Goal: Information Seeking & Learning: Learn about a topic

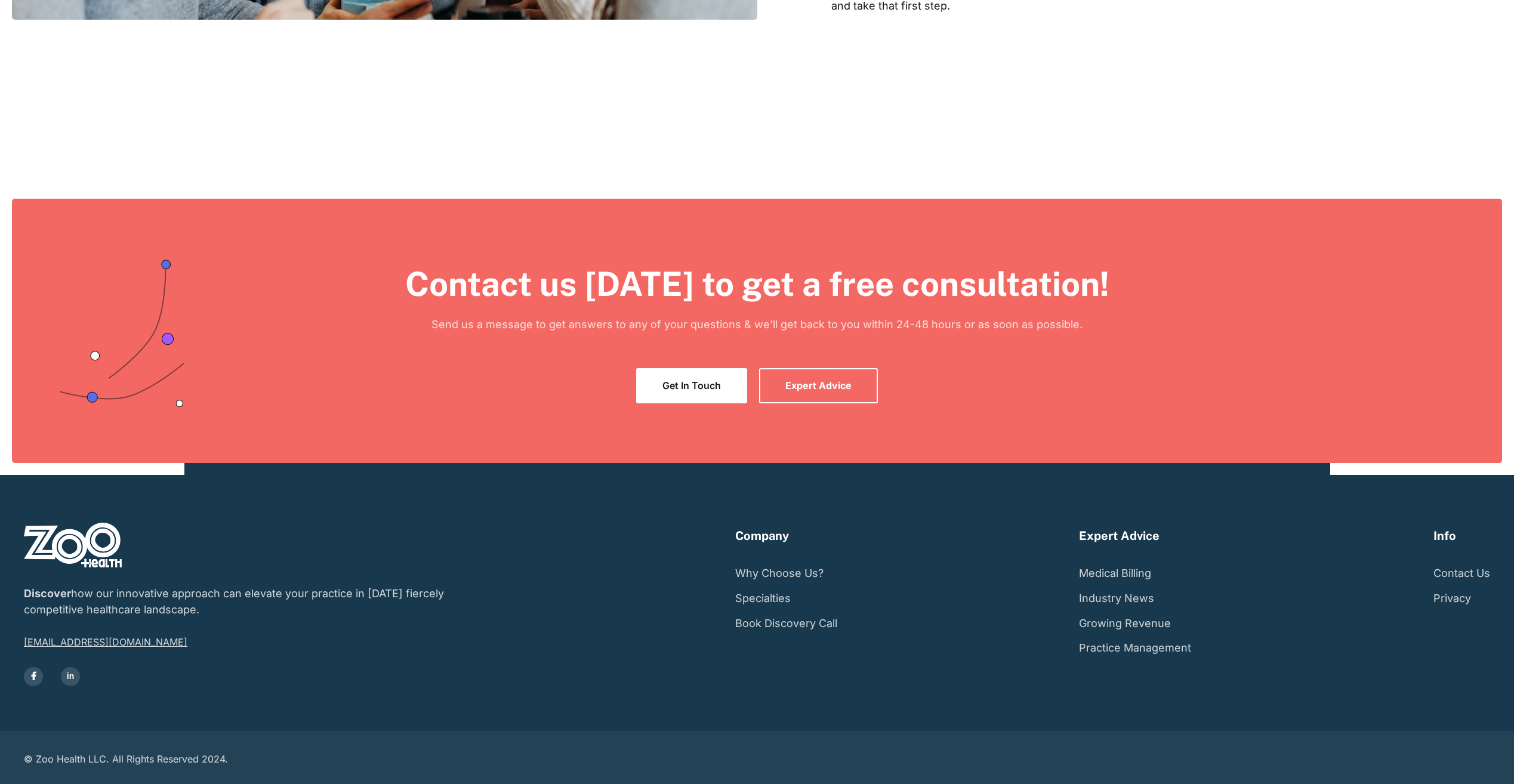
scroll to position [2212, 0]
click at [1459, 574] on link "Contact Us" at bounding box center [1461, 573] width 57 height 25
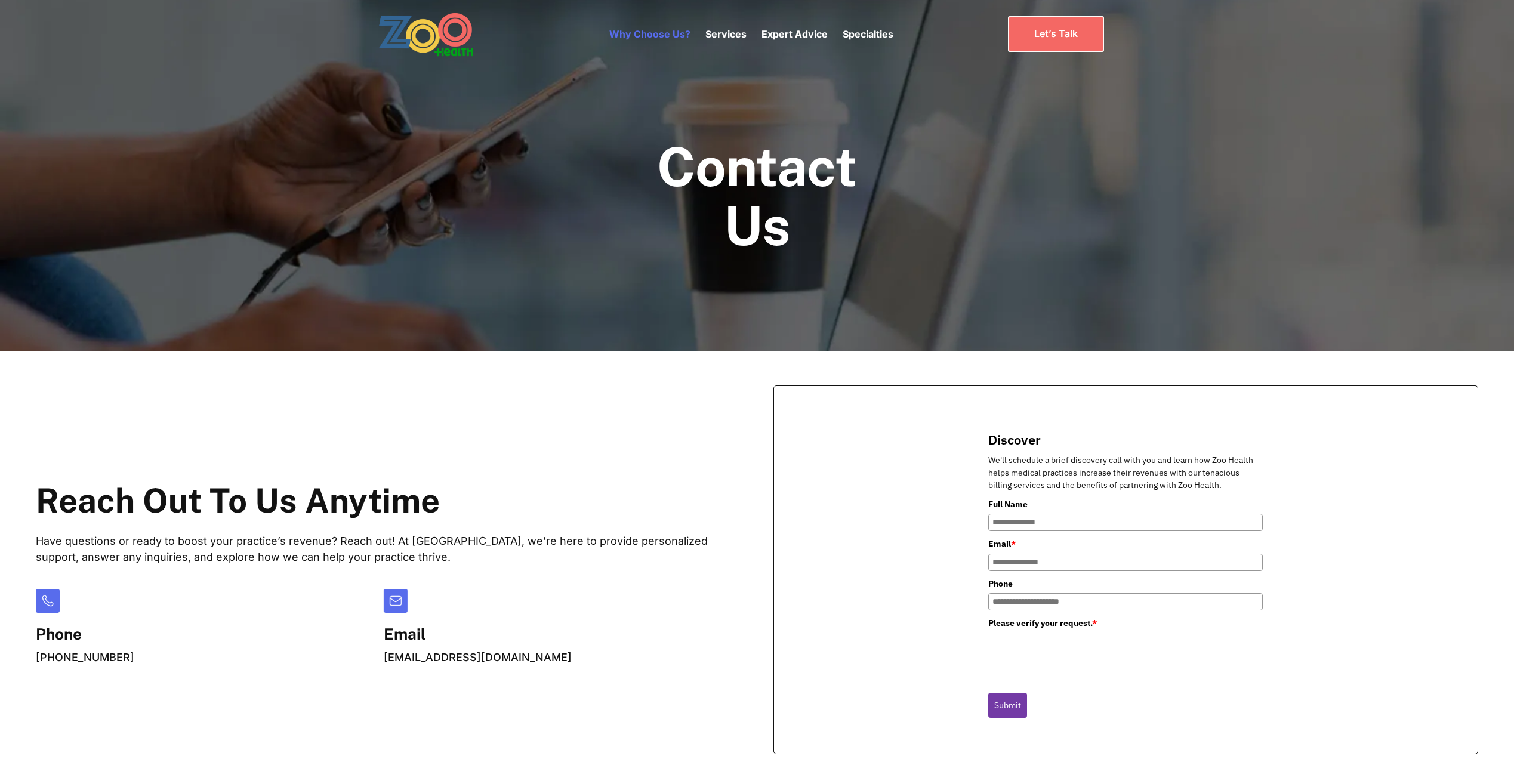
click at [665, 37] on link "Why Choose Us?" at bounding box center [650, 34] width 81 height 12
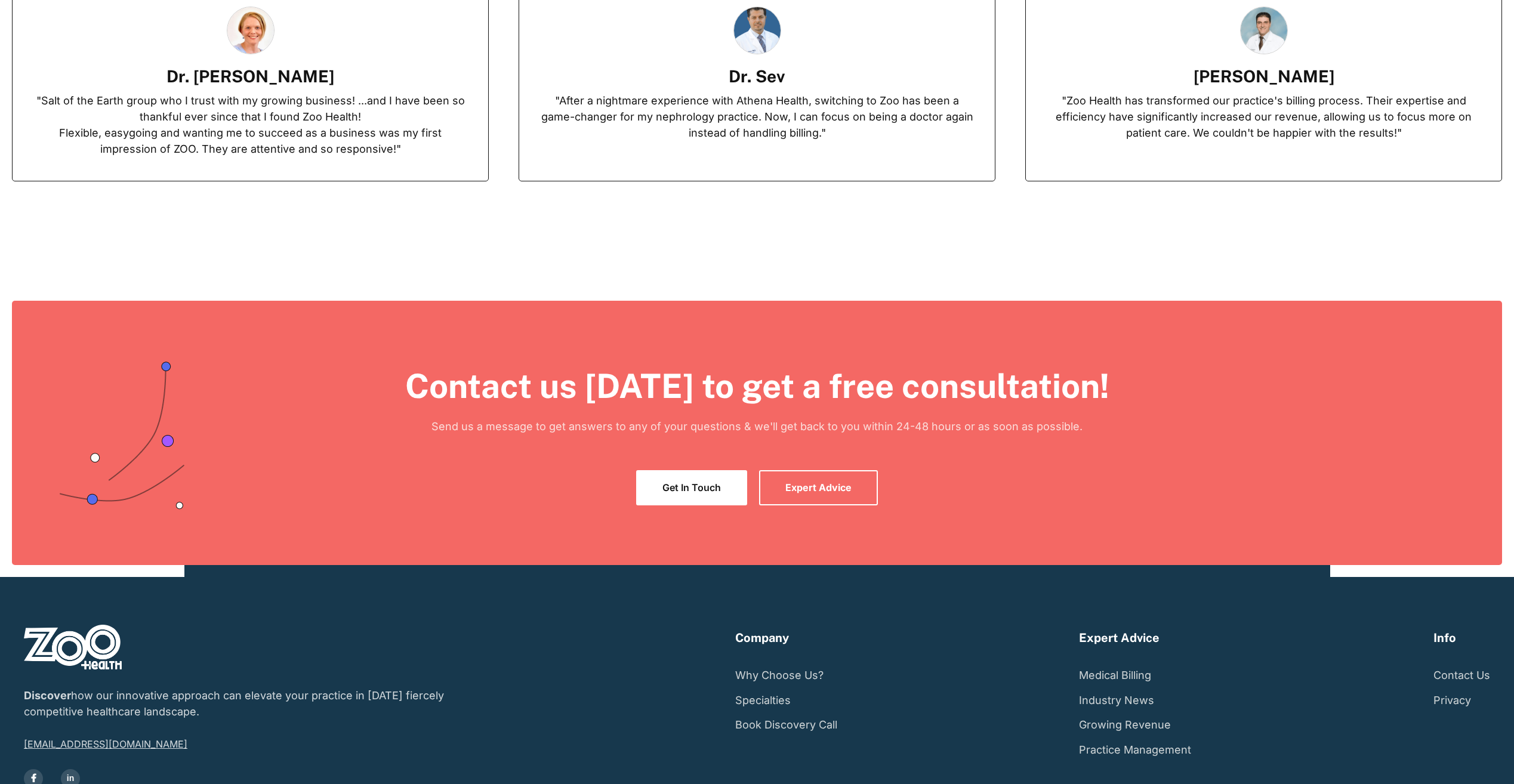
scroll to position [3646, 0]
